Goal: Information Seeking & Learning: Learn about a topic

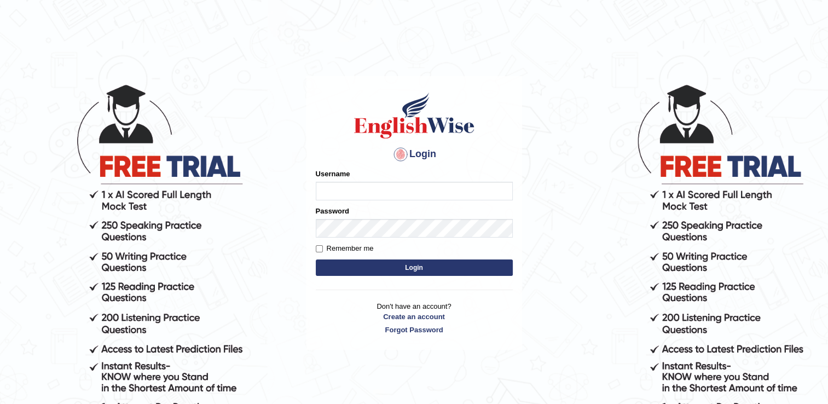
type input "CecyPires"
click at [426, 264] on button "Login" at bounding box center [414, 267] width 197 height 16
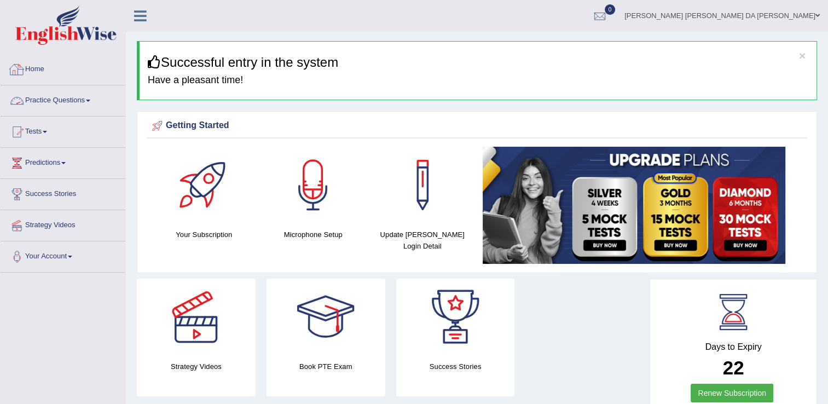
click at [78, 103] on link "Practice Questions" at bounding box center [63, 98] width 125 height 27
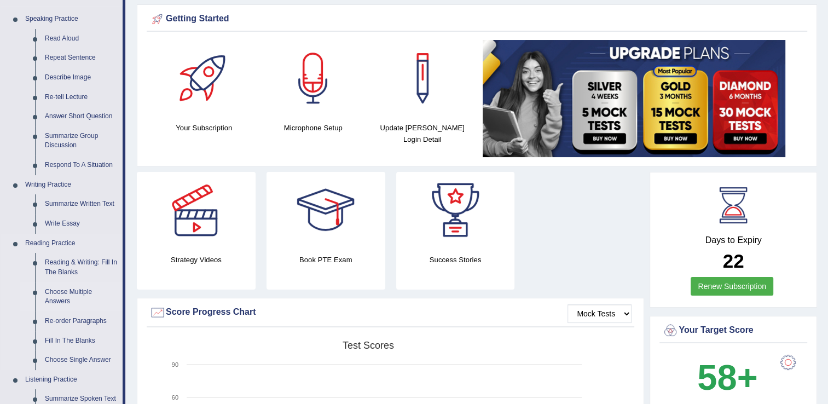
scroll to position [109, 0]
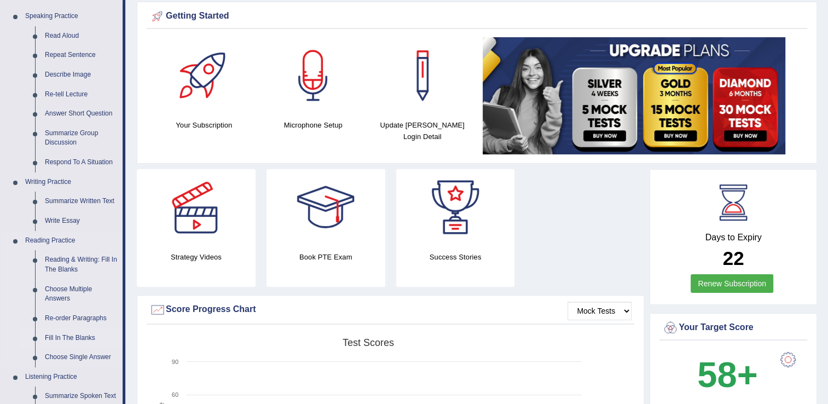
click at [62, 333] on link "Fill In The Blanks" at bounding box center [81, 338] width 83 height 20
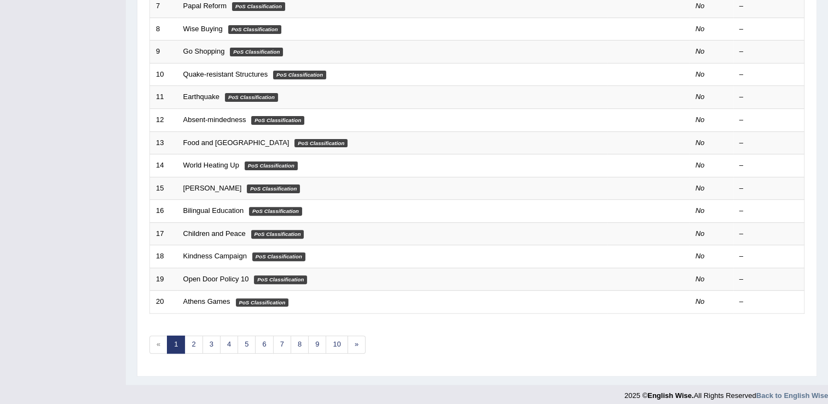
scroll to position [44, 0]
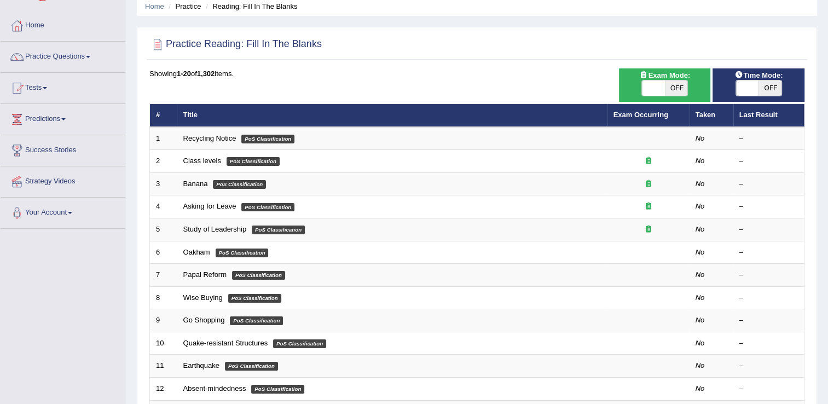
drag, startPoint x: 669, startPoint y: 85, endPoint x: 602, endPoint y: 82, distance: 66.9
click at [602, 82] on div "Time Mode: ON OFF Exam Mode: ON OFF Showing 1-20 of 1,302 items. # Title Exam O…" at bounding box center [477, 353] width 660 height 571
click at [657, 83] on span at bounding box center [653, 87] width 23 height 15
checkbox input "true"
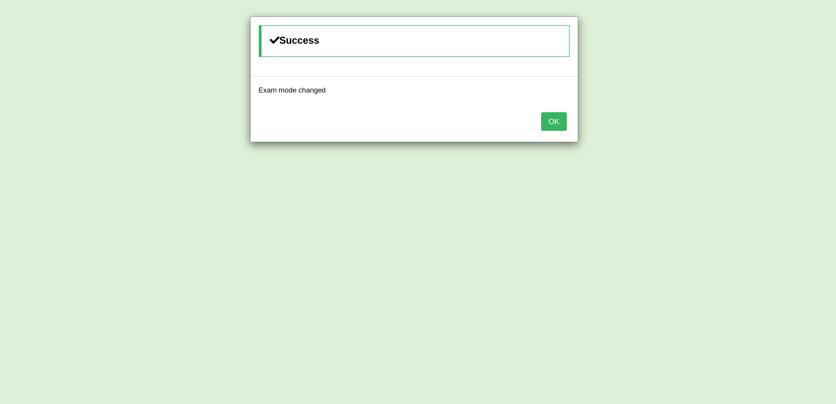
click at [560, 121] on button "OK" at bounding box center [553, 121] width 25 height 19
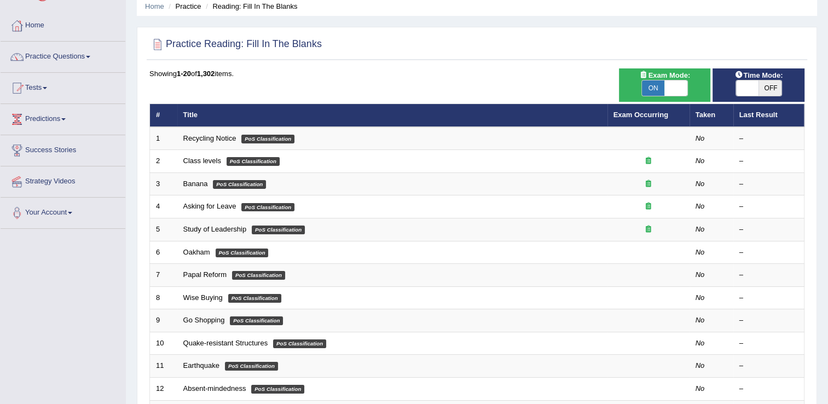
click at [742, 85] on span at bounding box center [747, 87] width 23 height 15
checkbox input "true"
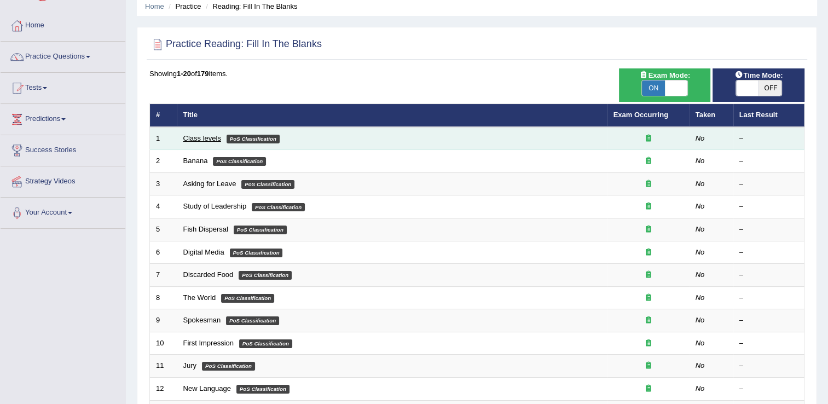
click at [190, 136] on link "Class levels" at bounding box center [202, 138] width 38 height 8
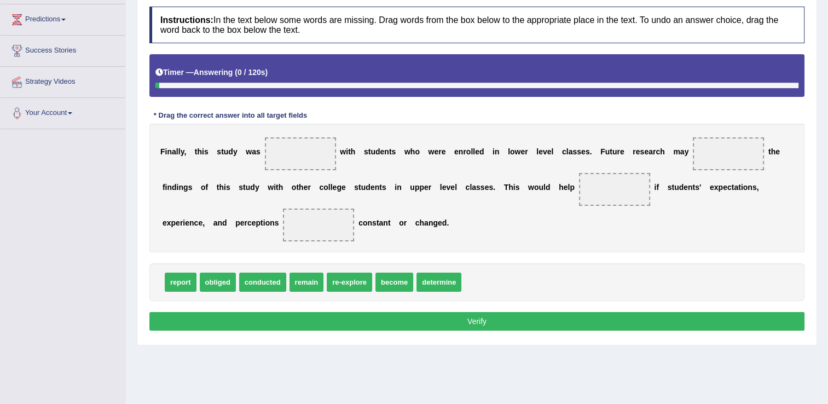
scroll to position [171, 0]
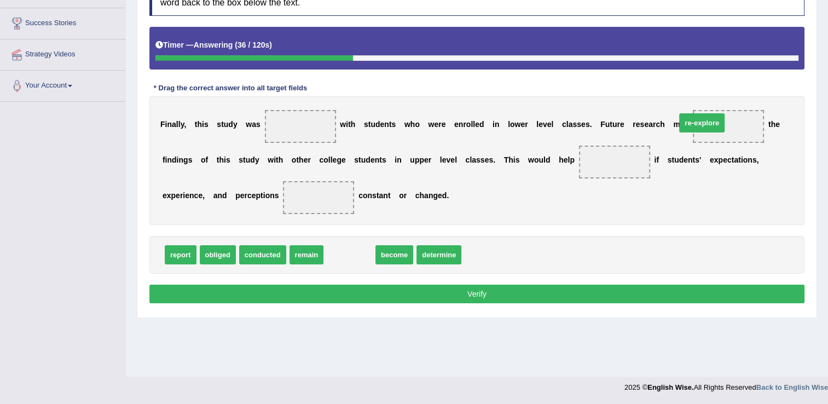
drag, startPoint x: 336, startPoint y: 256, endPoint x: 688, endPoint y: 124, distance: 376.2
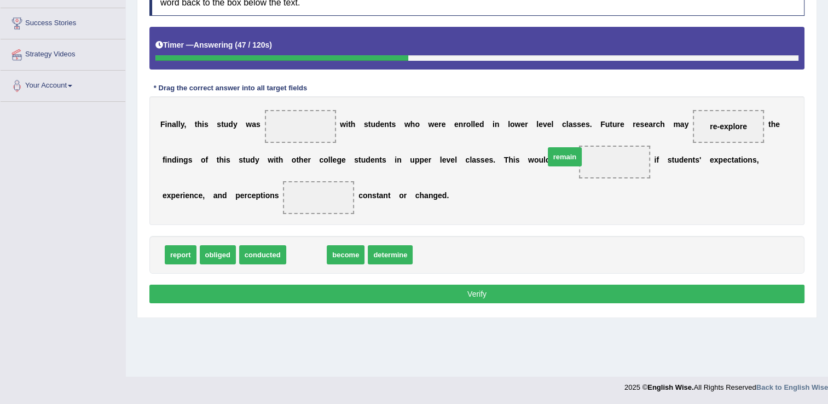
drag, startPoint x: 299, startPoint y: 258, endPoint x: 554, endPoint y: 160, distance: 272.6
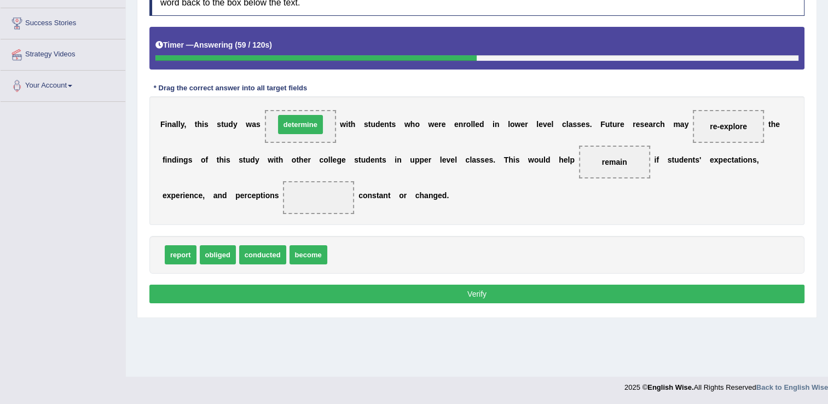
drag, startPoint x: 345, startPoint y: 255, endPoint x: 293, endPoint y: 125, distance: 140.4
drag, startPoint x: 263, startPoint y: 243, endPoint x: 287, endPoint y: 125, distance: 121.1
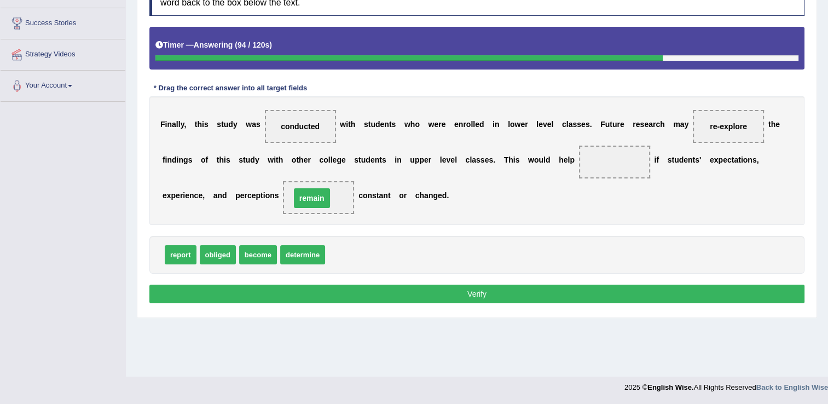
drag, startPoint x: 547, startPoint y: 161, endPoint x: 243, endPoint y: 197, distance: 305.2
drag, startPoint x: 178, startPoint y: 252, endPoint x: 549, endPoint y: 159, distance: 382.6
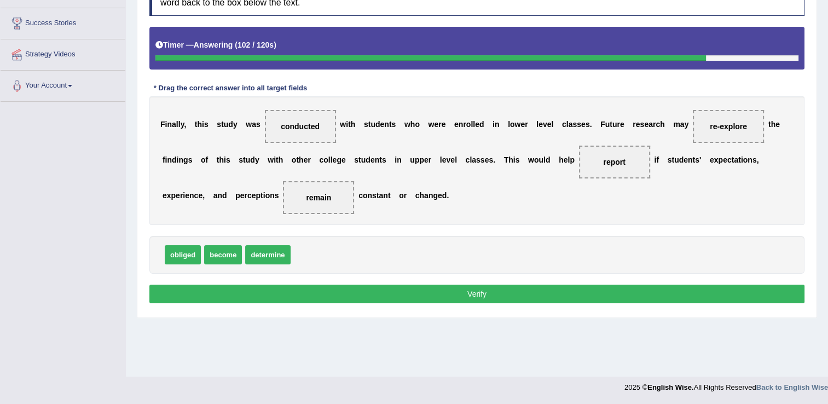
click at [484, 290] on button "Verify" at bounding box center [476, 294] width 655 height 19
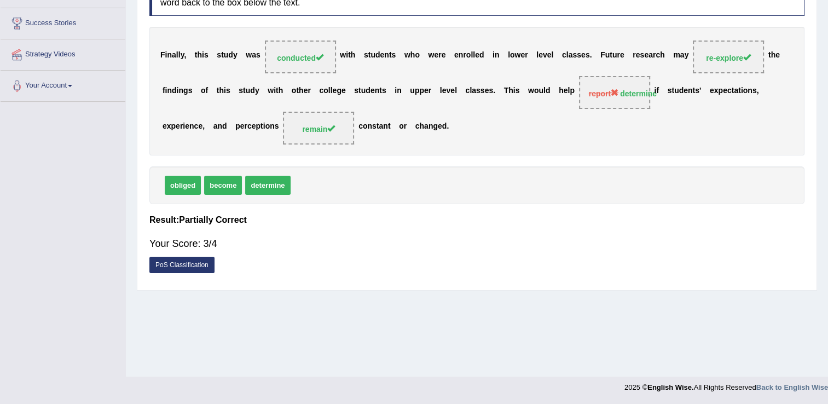
click at [192, 263] on link "PoS Classification" at bounding box center [181, 265] width 65 height 16
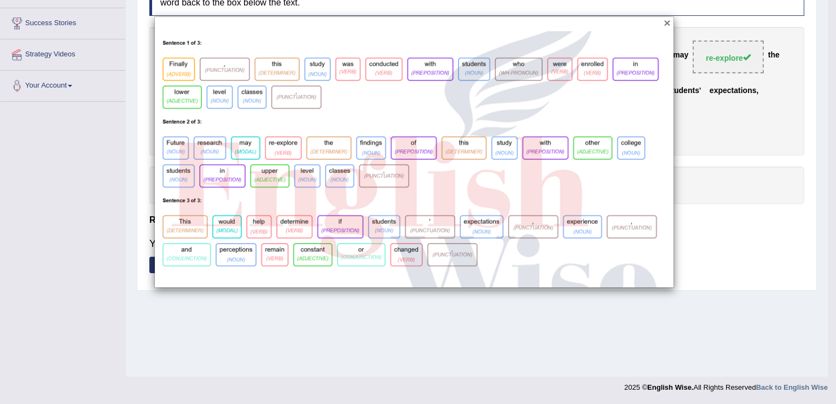
click at [665, 22] on button "×" at bounding box center [667, 22] width 7 height 11
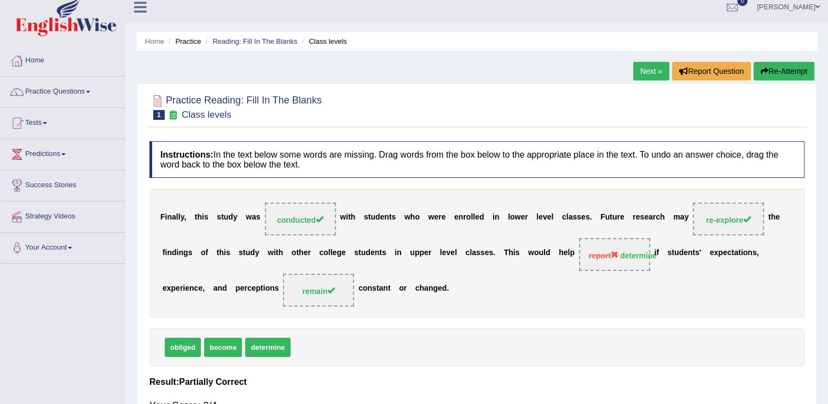
scroll to position [7, 0]
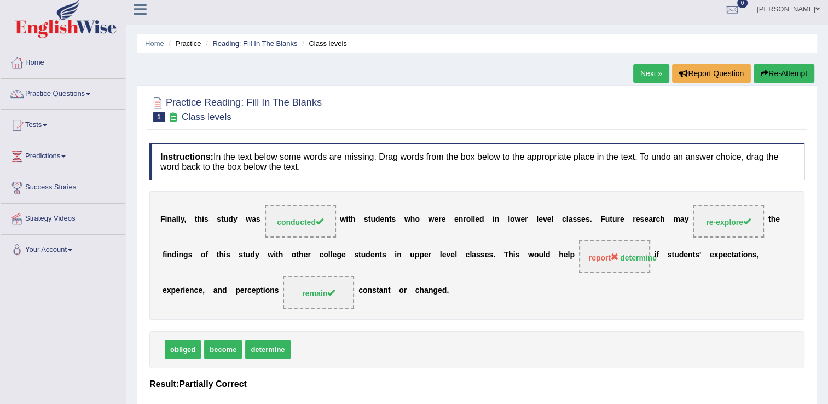
click at [658, 74] on link "Next »" at bounding box center [651, 73] width 36 height 19
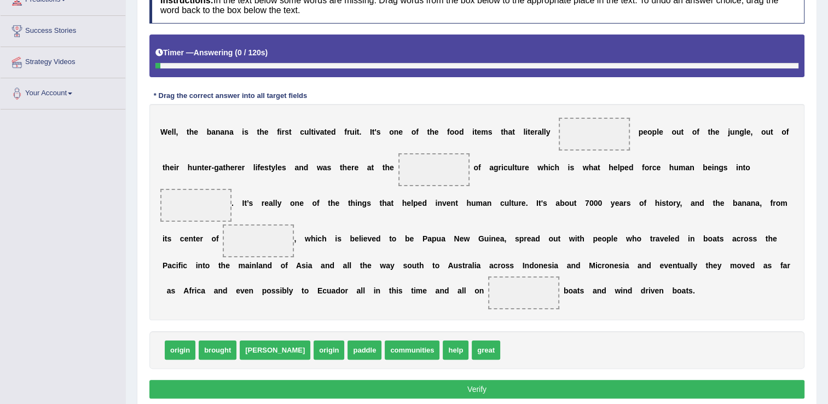
scroll to position [164, 0]
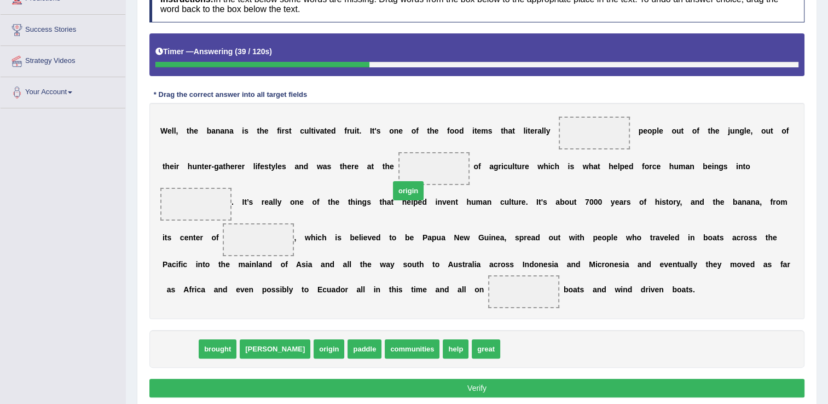
drag, startPoint x: 179, startPoint y: 330, endPoint x: 405, endPoint y: 172, distance: 275.8
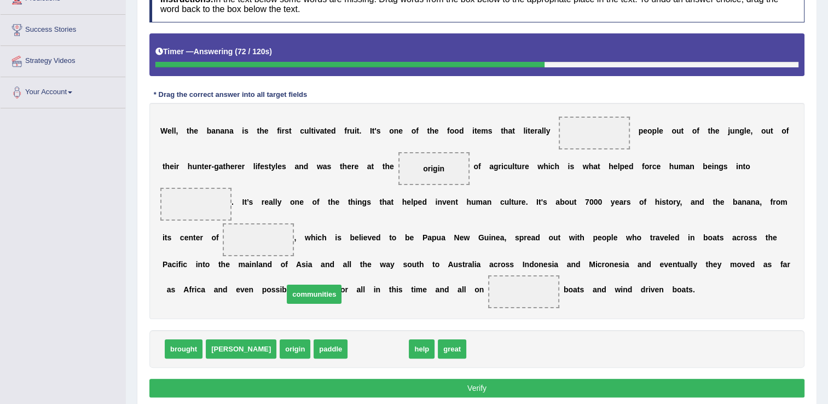
drag, startPoint x: 330, startPoint y: 310, endPoint x: 271, endPoint y: 275, distance: 69.2
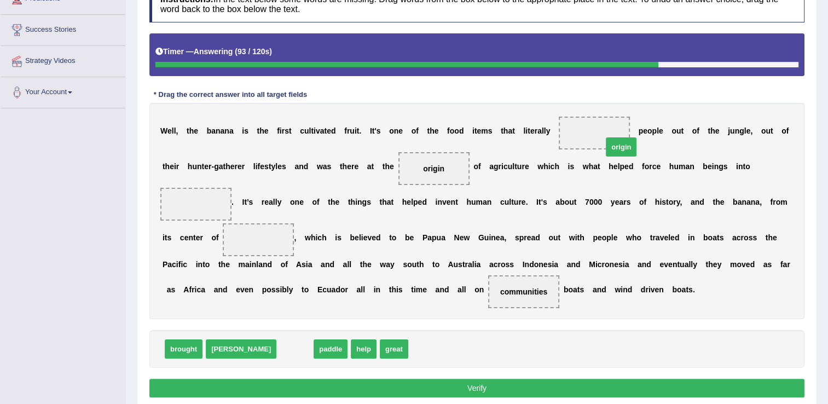
drag, startPoint x: 254, startPoint y: 332, endPoint x: 580, endPoint y: 130, distance: 383.5
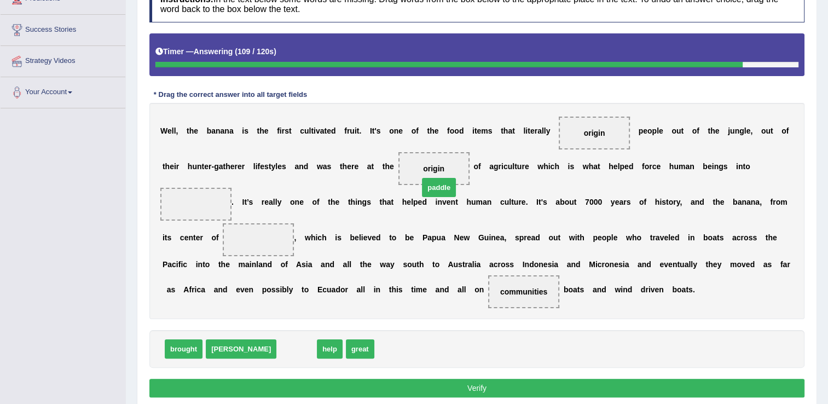
drag, startPoint x: 249, startPoint y: 327, endPoint x: 392, endPoint y: 165, distance: 215.1
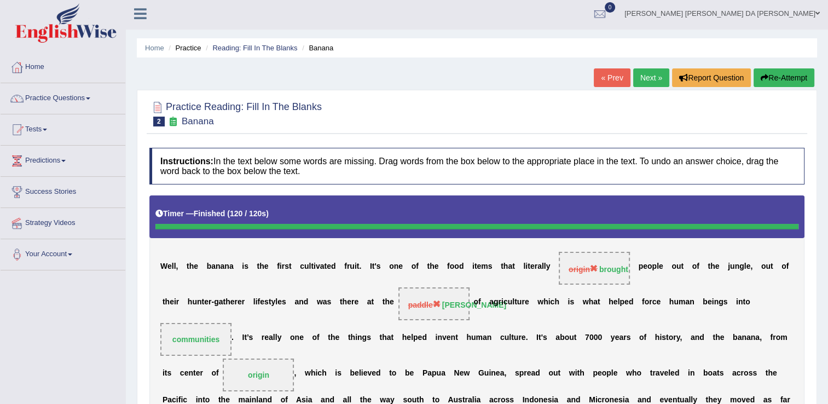
scroll to position [0, 0]
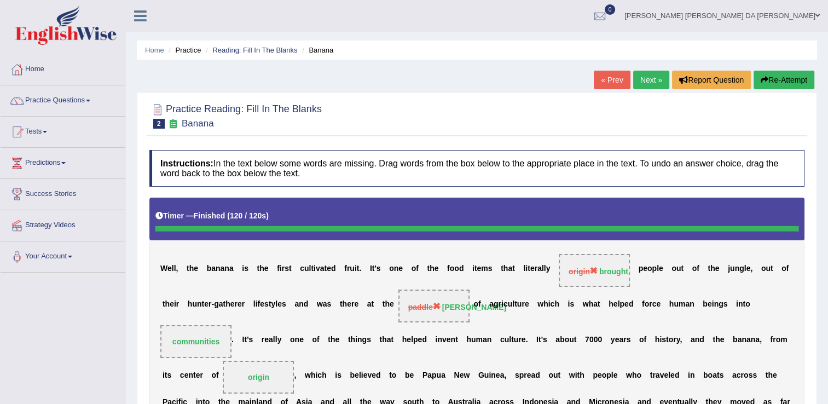
click at [646, 82] on link "Next »" at bounding box center [651, 80] width 36 height 19
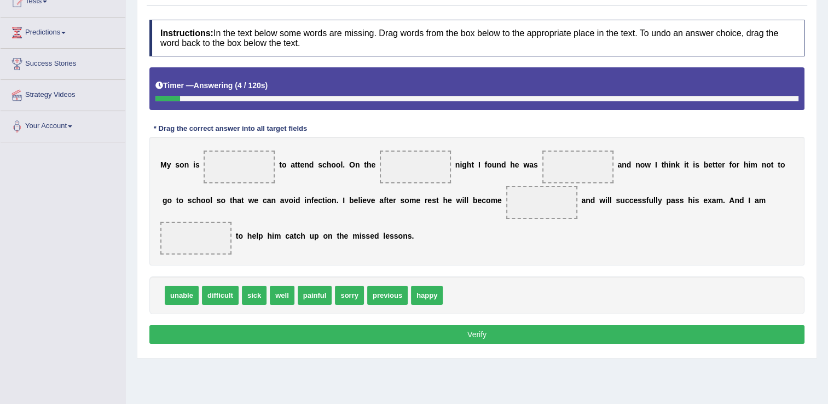
scroll to position [164, 0]
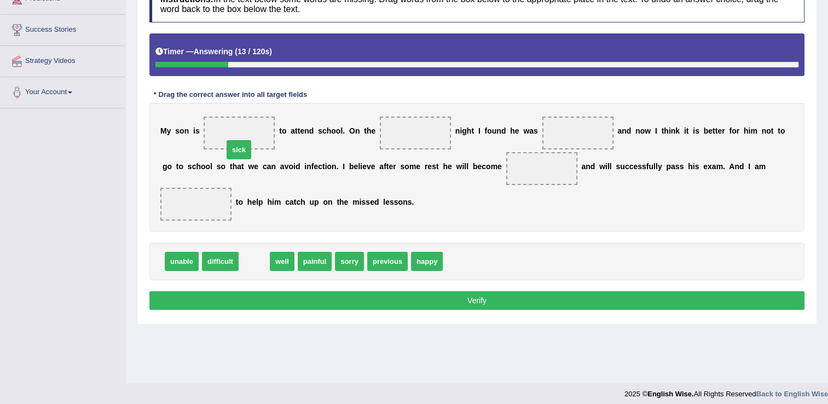
drag, startPoint x: 252, startPoint y: 244, endPoint x: 237, endPoint y: 132, distance: 112.7
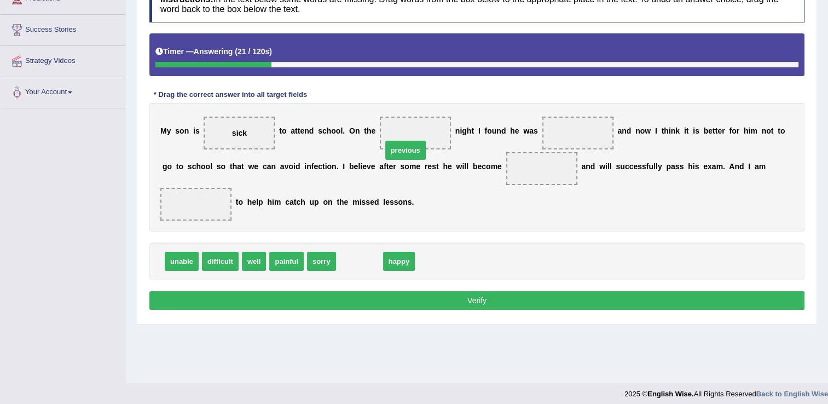
drag, startPoint x: 350, startPoint y: 241, endPoint x: 396, endPoint y: 130, distance: 120.2
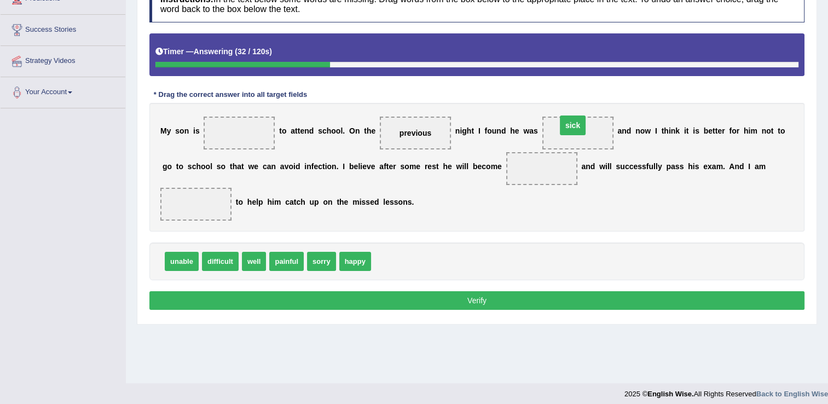
drag, startPoint x: 239, startPoint y: 132, endPoint x: 572, endPoint y: 125, distance: 333.3
drag, startPoint x: 178, startPoint y: 241, endPoint x: 227, endPoint y: 135, distance: 117.3
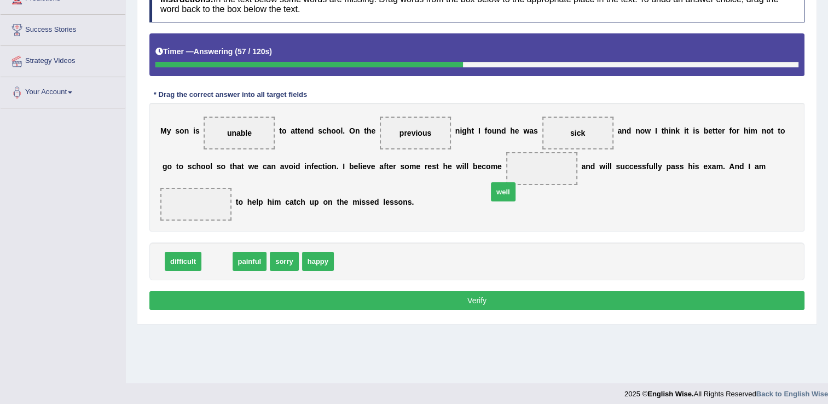
drag, startPoint x: 212, startPoint y: 243, endPoint x: 498, endPoint y: 173, distance: 293.9
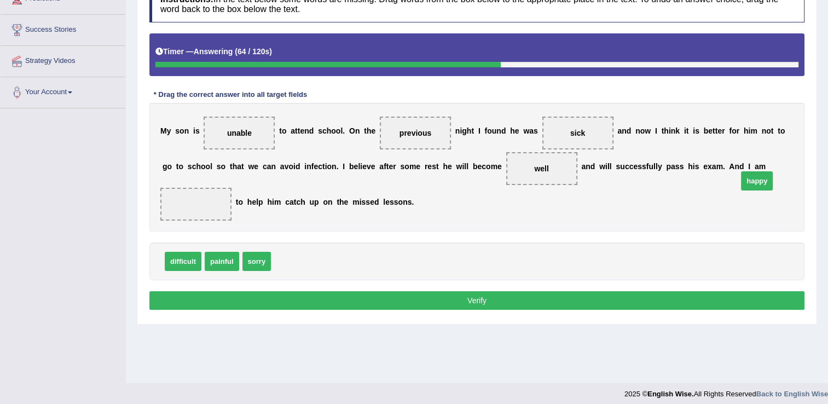
drag, startPoint x: 292, startPoint y: 246, endPoint x: 759, endPoint y: 165, distance: 473.6
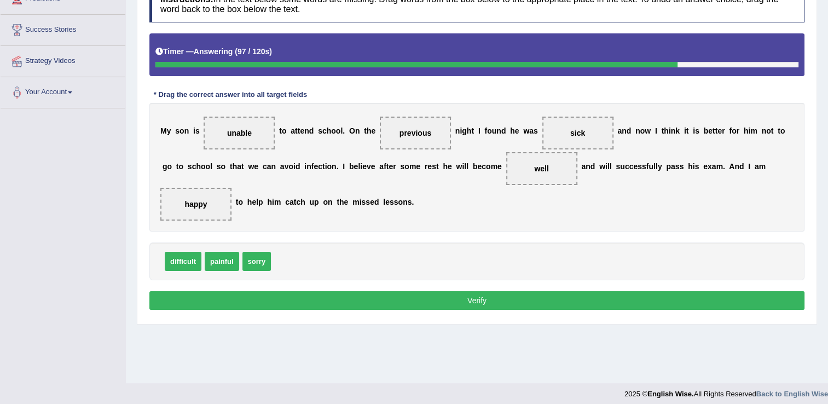
click at [472, 291] on button "Verify" at bounding box center [476, 300] width 655 height 19
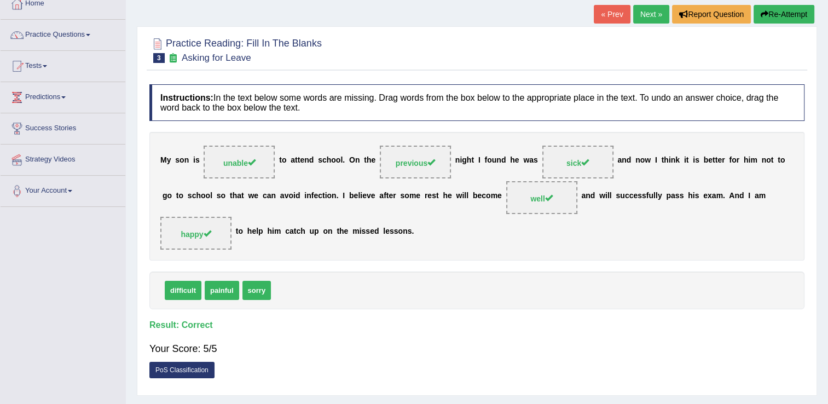
scroll to position [55, 0]
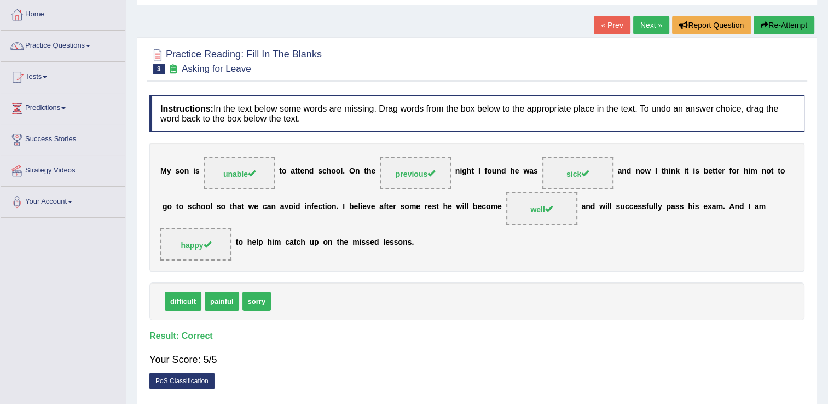
click at [645, 28] on link "Next »" at bounding box center [651, 25] width 36 height 19
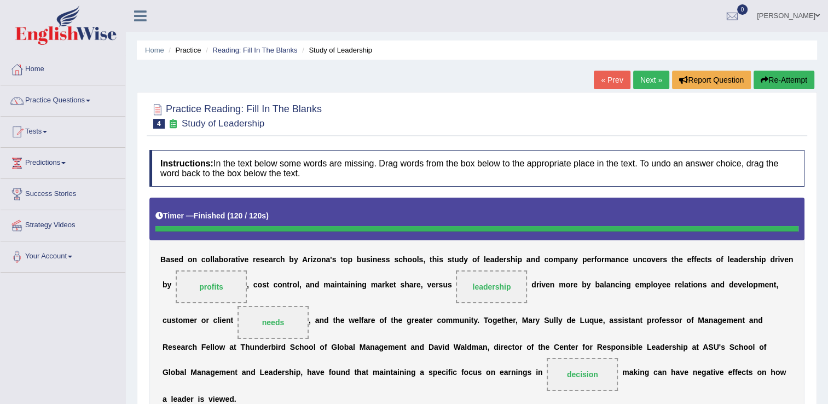
click at [776, 78] on button "Re-Attempt" at bounding box center [783, 80] width 61 height 19
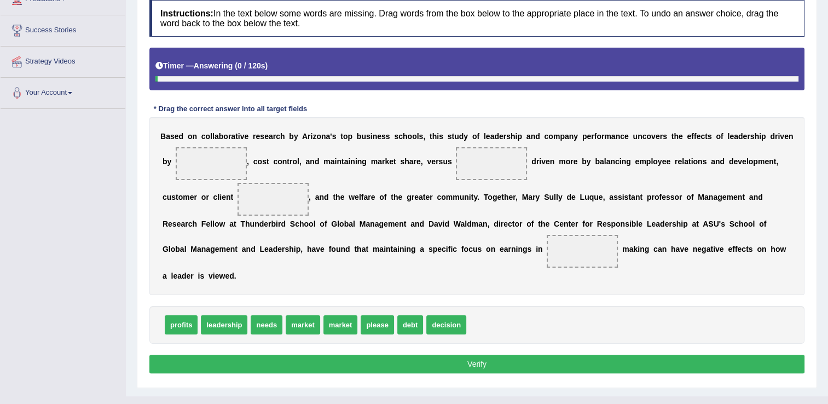
scroll to position [164, 0]
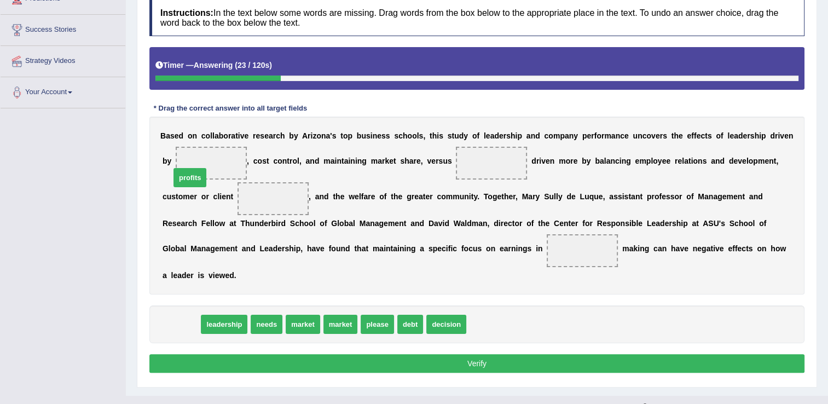
drag, startPoint x: 186, startPoint y: 305, endPoint x: 196, endPoint y: 159, distance: 147.0
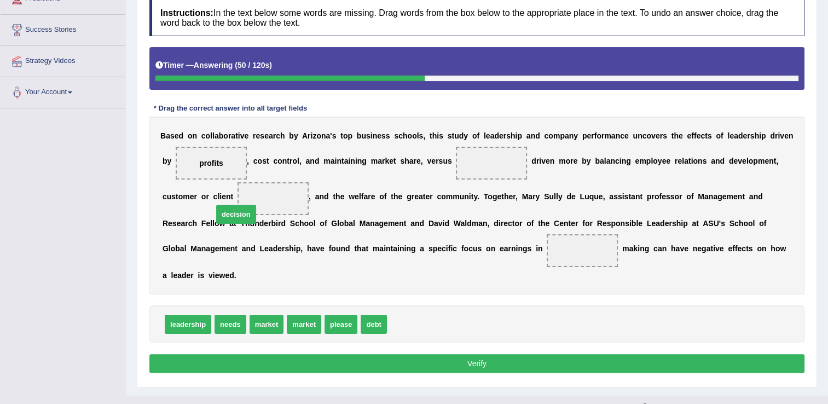
drag, startPoint x: 404, startPoint y: 306, endPoint x: 229, endPoint y: 197, distance: 206.5
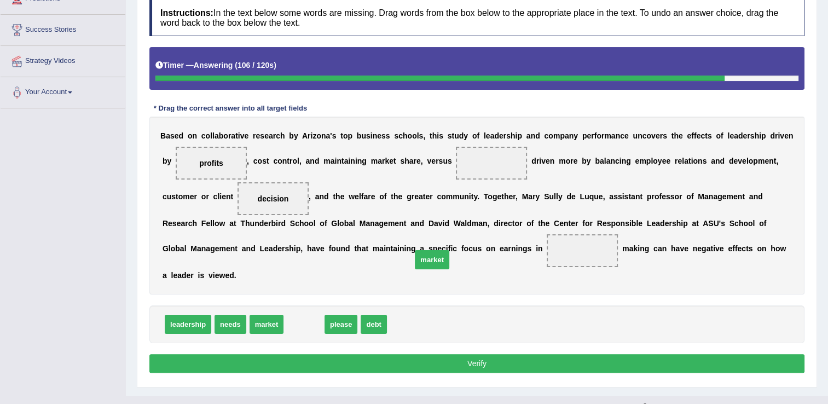
drag, startPoint x: 304, startPoint y: 305, endPoint x: 431, endPoint y: 241, distance: 141.9
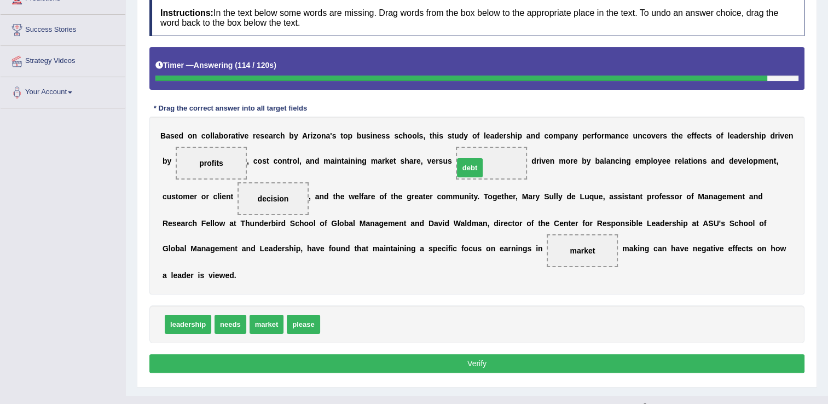
drag, startPoint x: 330, startPoint y: 310, endPoint x: 464, endPoint y: 153, distance: 205.7
click at [488, 354] on button "Verify" at bounding box center [476, 363] width 655 height 19
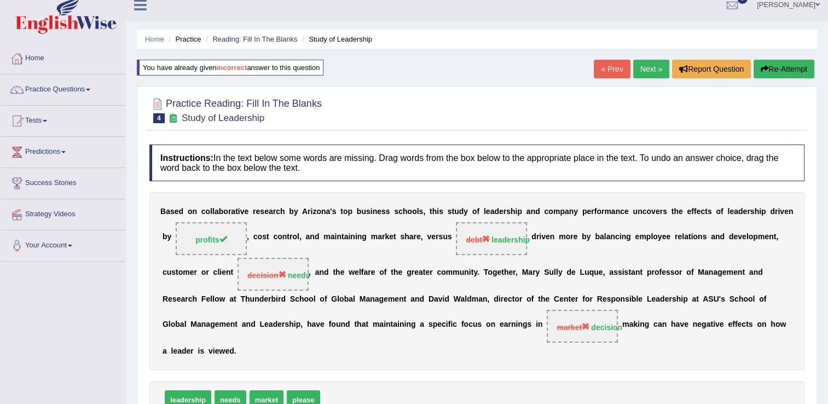
scroll to position [0, 0]
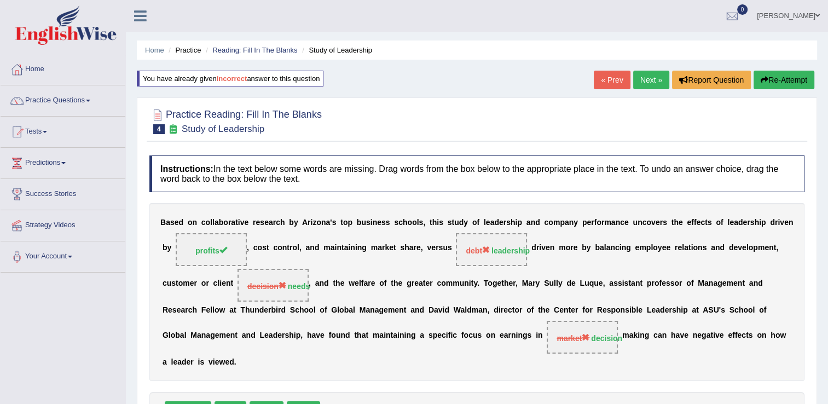
click at [652, 84] on link "Next »" at bounding box center [651, 80] width 36 height 19
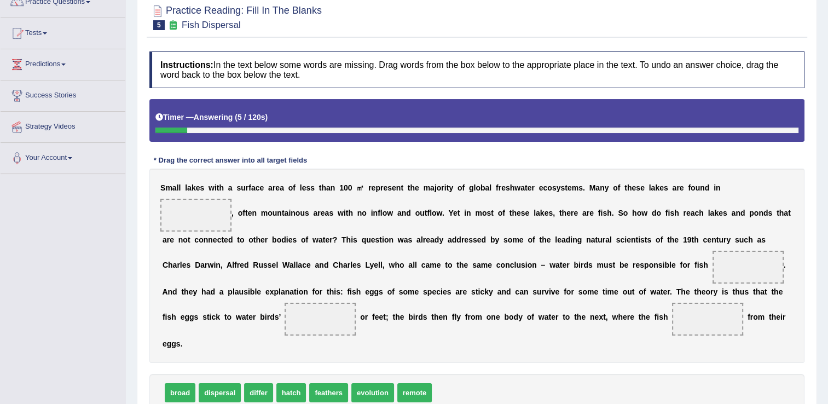
scroll to position [164, 0]
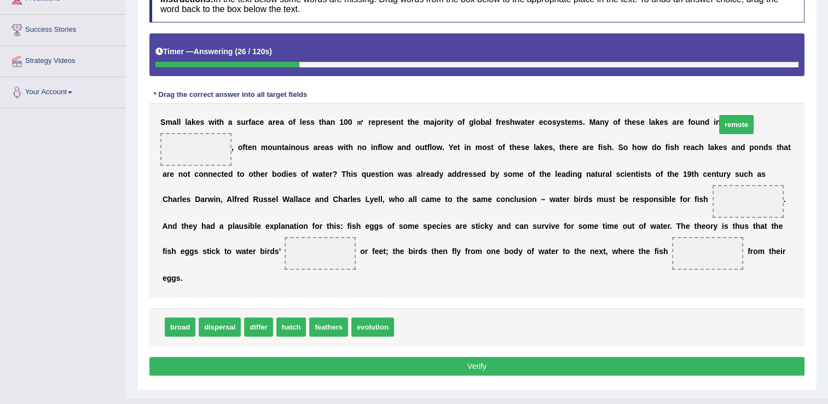
drag, startPoint x: 402, startPoint y: 334, endPoint x: 724, endPoint y: 131, distance: 380.6
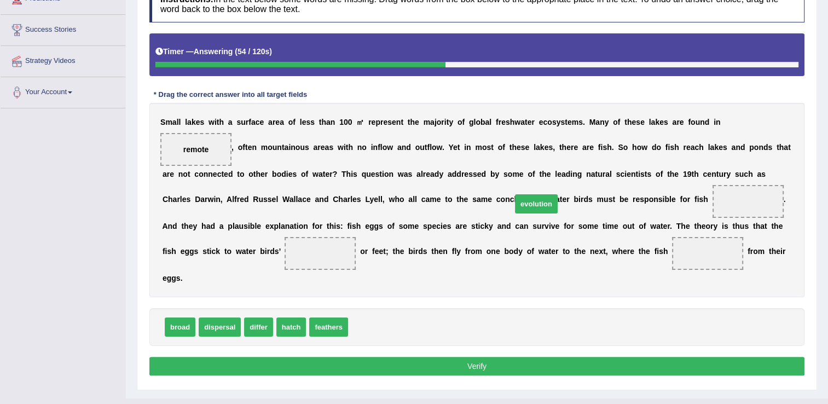
drag, startPoint x: 357, startPoint y: 329, endPoint x: 517, endPoint y: 201, distance: 204.4
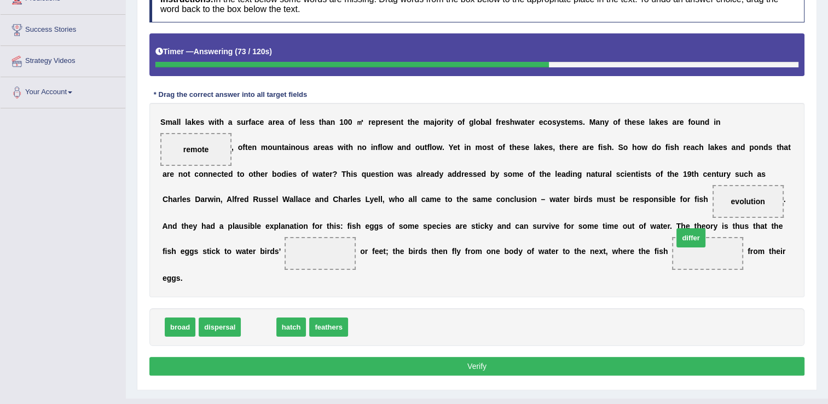
drag, startPoint x: 252, startPoint y: 328, endPoint x: 655, endPoint y: 235, distance: 413.8
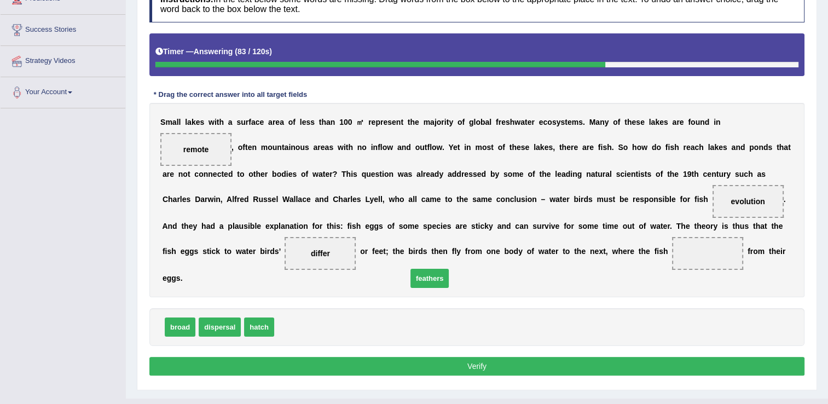
drag, startPoint x: 287, startPoint y: 332, endPoint x: 420, endPoint y: 282, distance: 141.8
click at [458, 367] on button "Verify" at bounding box center [476, 366] width 655 height 19
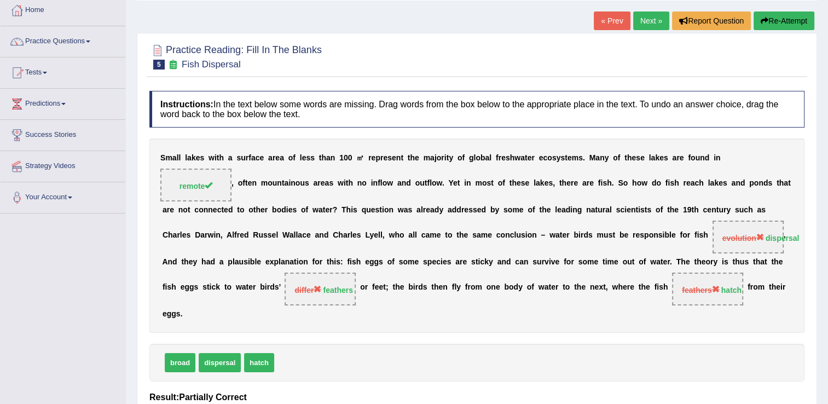
scroll to position [55, 0]
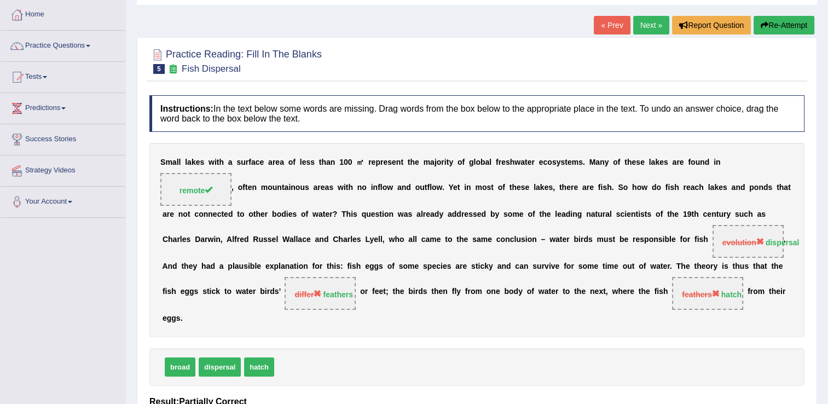
click at [668, 76] on div at bounding box center [476, 60] width 655 height 33
